Goal: Information Seeking & Learning: Learn about a topic

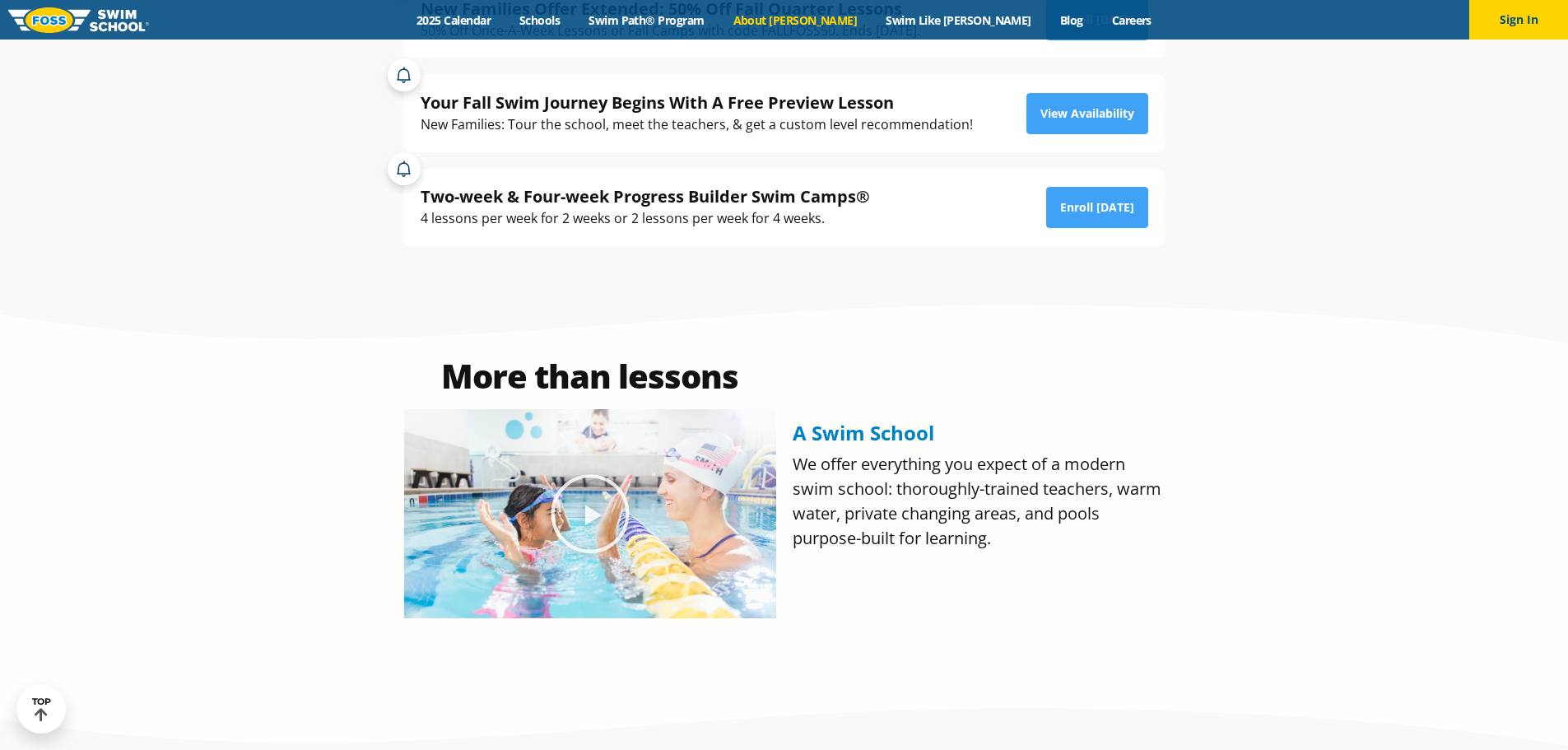
scroll to position [577, 0]
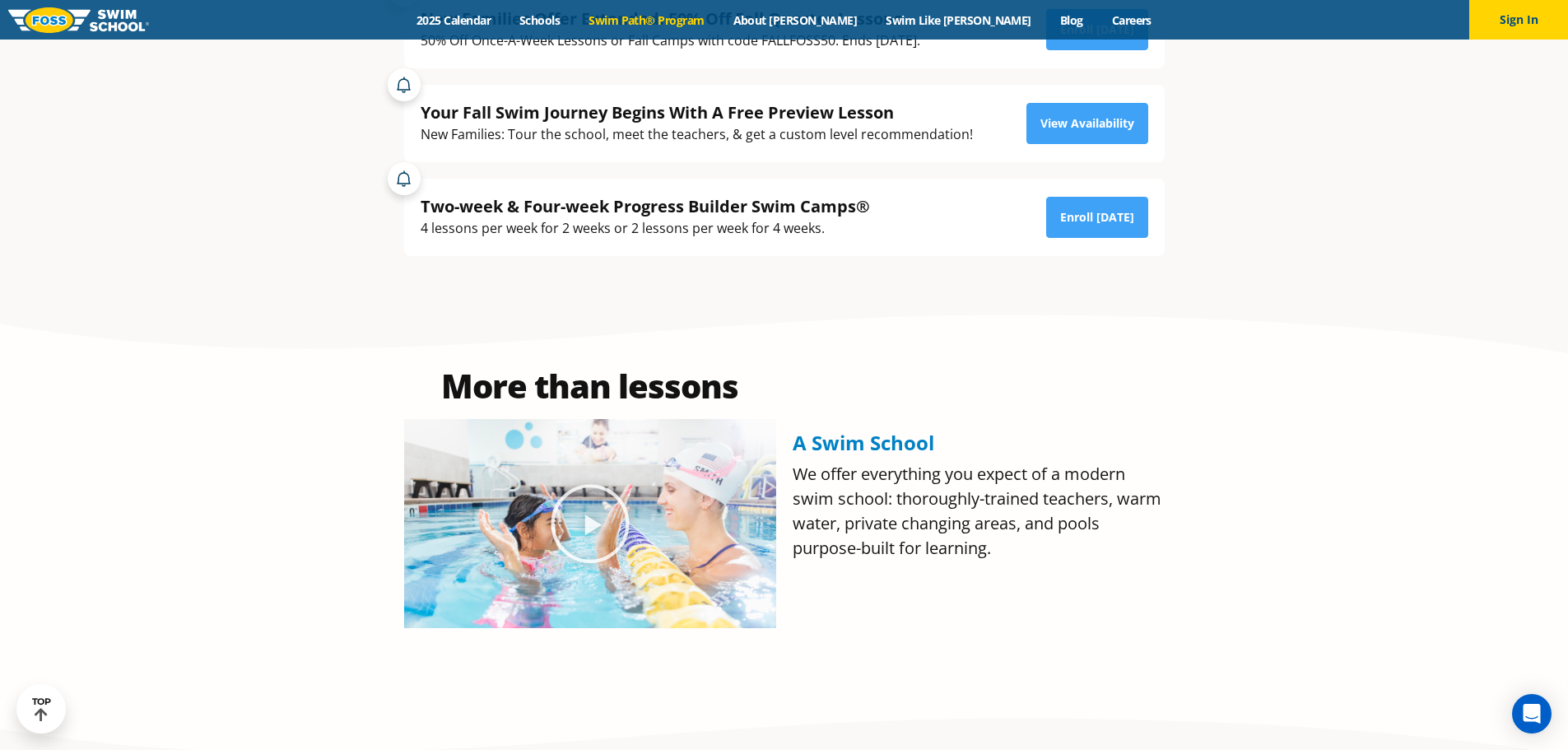
click at [719, 23] on link "Swim Path® Program" at bounding box center [647, 20] width 144 height 16
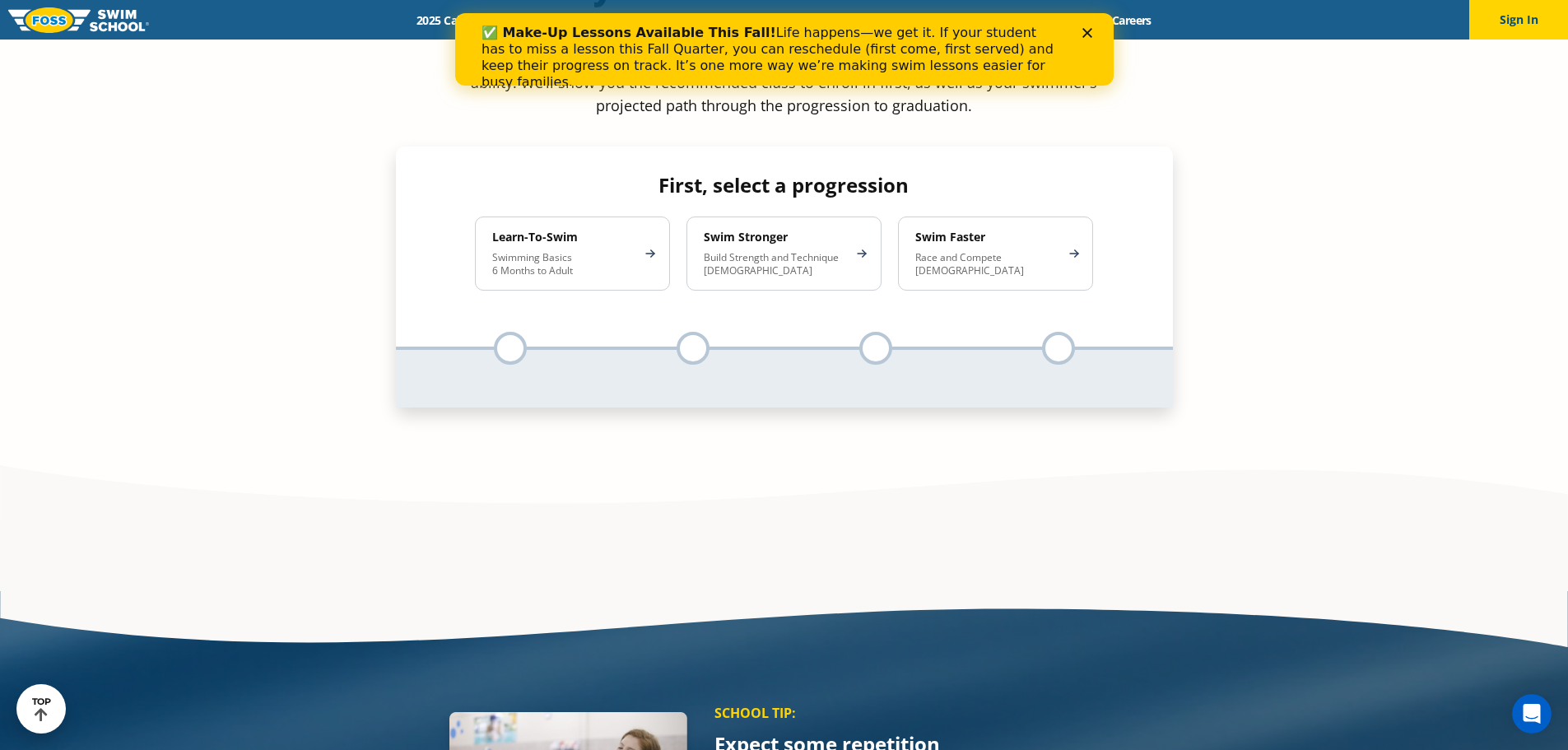
scroll to position [1392, 0]
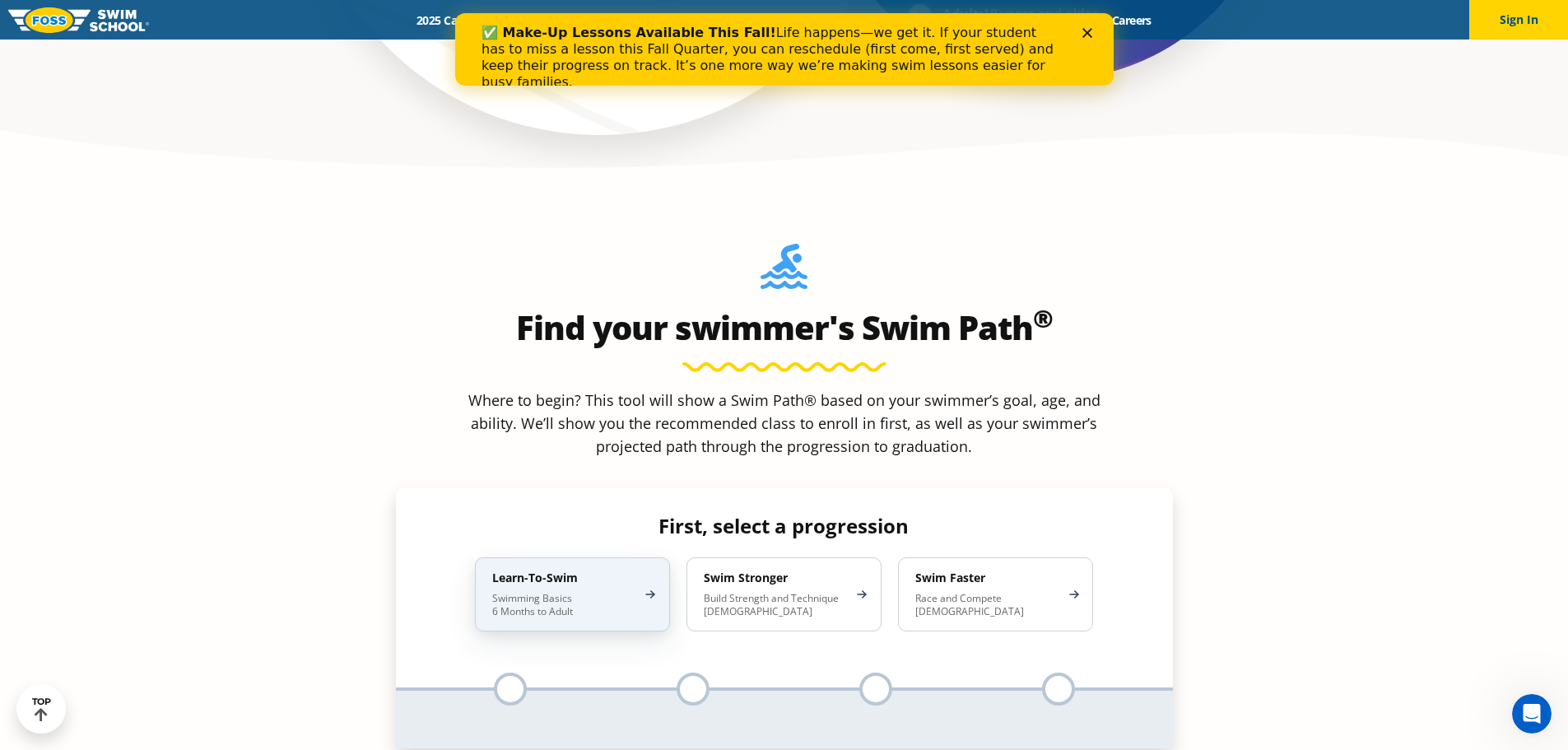
click at [596, 558] on div "Learn-To-Swim Swimming Basics 6 Months to Adult" at bounding box center [572, 594] width 195 height 74
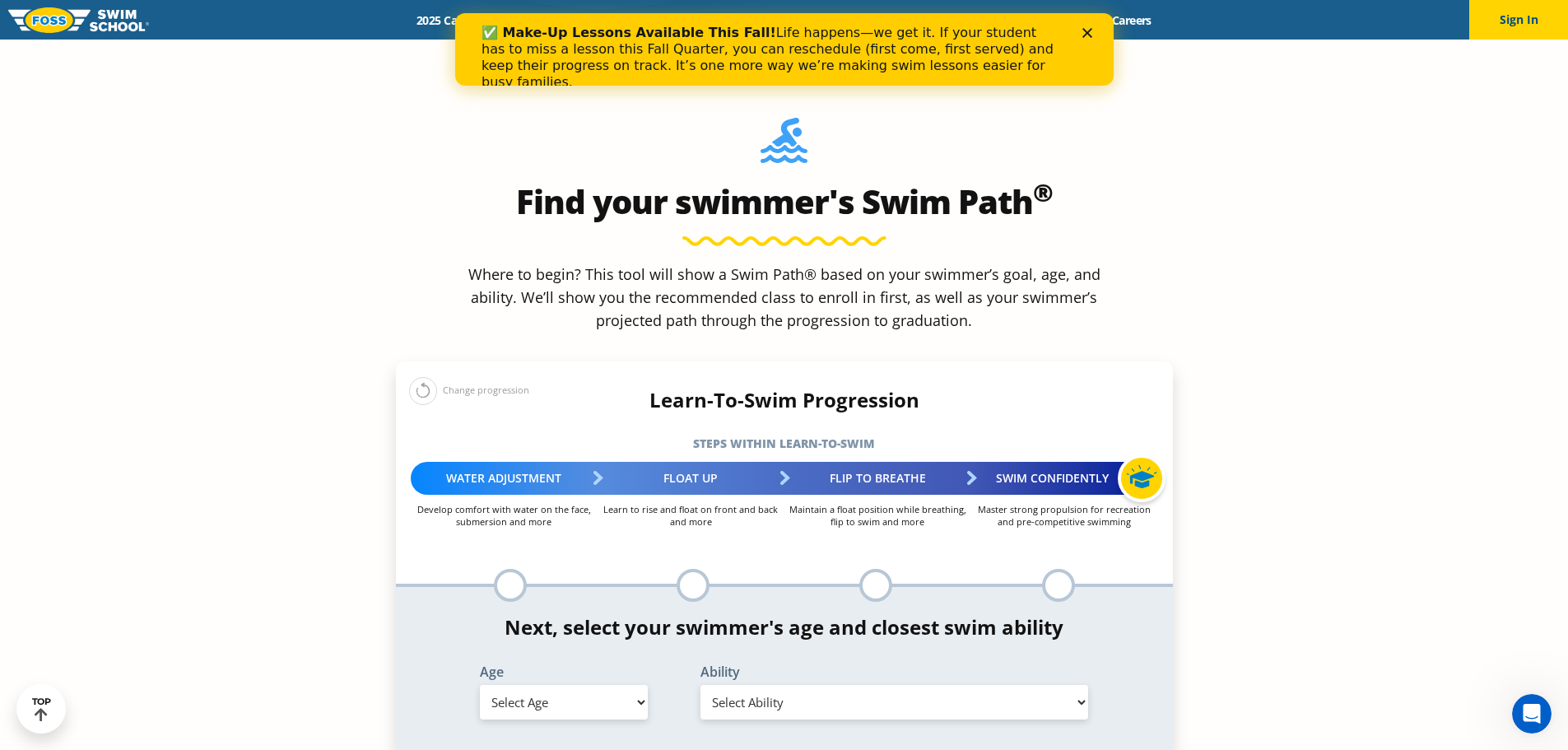
scroll to position [1639, 0]
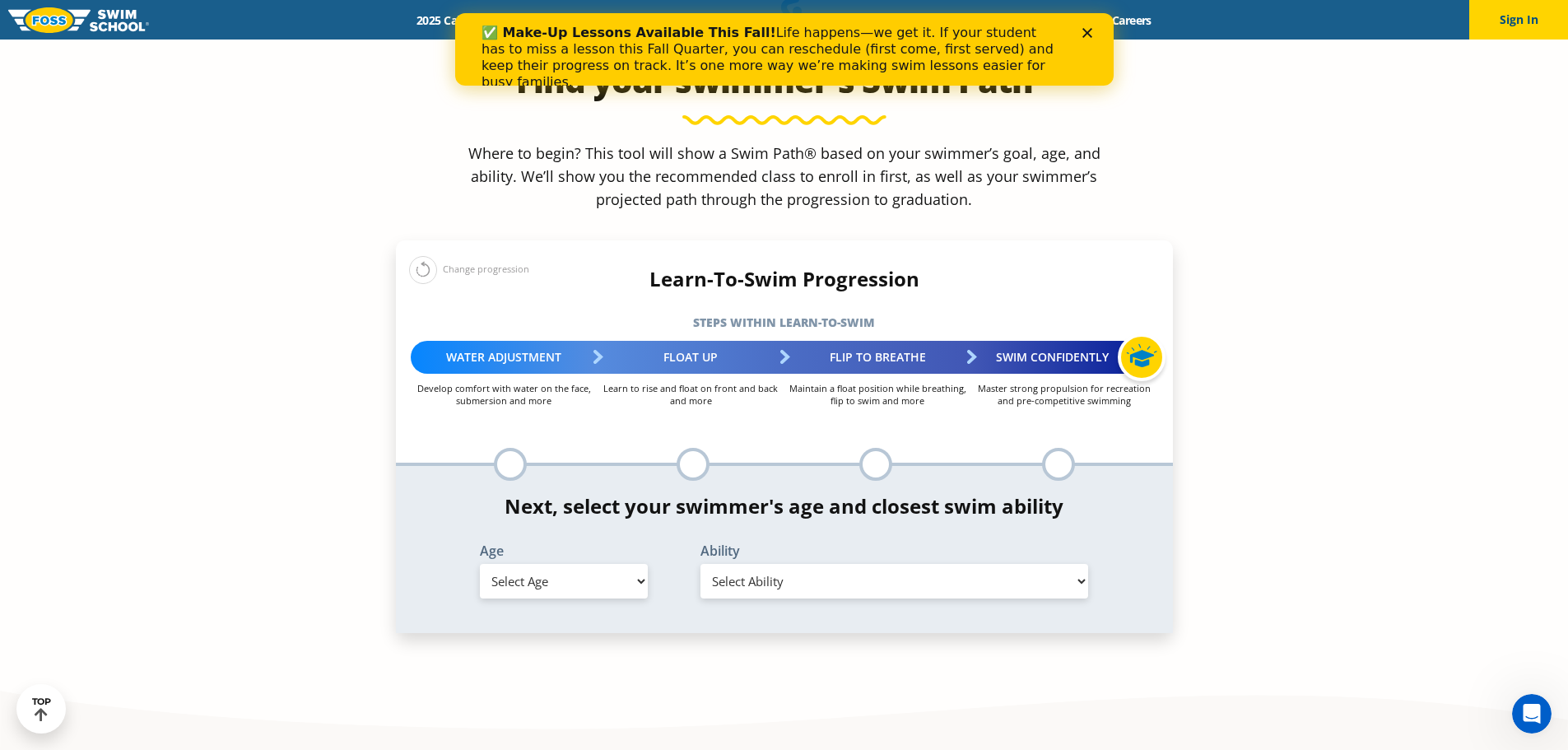
click at [639, 564] on select "Select Age [DEMOGRAPHIC_DATA] months - 1 year 1 year 2 years 3 years 4 years 5 …" at bounding box center [563, 581] width 168 height 34
select select "3-years"
click at [480, 564] on select "Select Age [DEMOGRAPHIC_DATA] months - 1 year 1 year 2 years 3 years 4 years 5 …" at bounding box center [563, 581] width 168 height 34
click at [807, 564] on select "Select Ability First in-water experience When in the water, reliant on a life j…" at bounding box center [894, 581] width 389 height 34
click at [700, 564] on select "Select Ability First in-water experience When in the water, reliant on a life j…" at bounding box center [894, 581] width 389 height 34
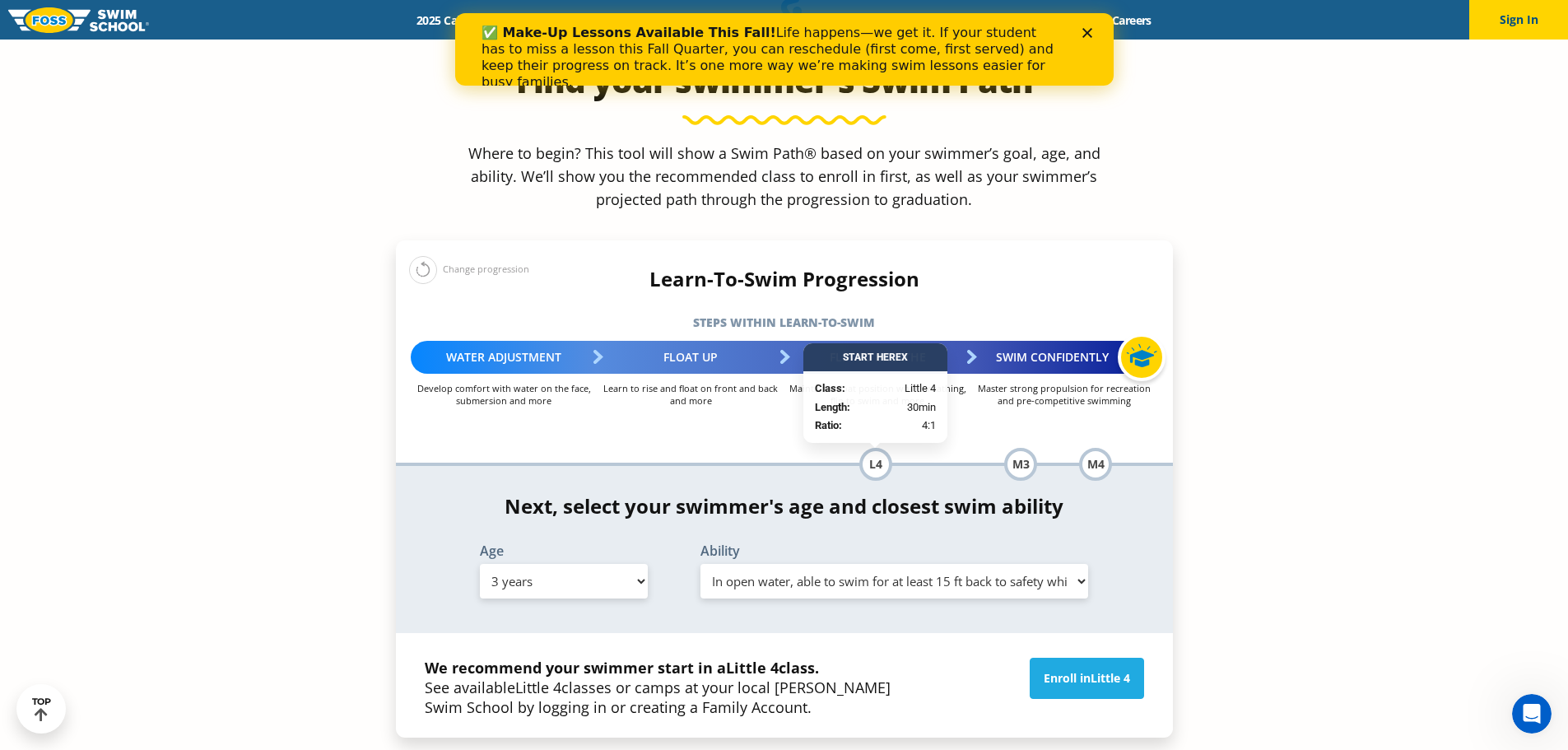
click at [771, 564] on select "Select Ability First in-water experience When in the water, reliant on a life j…" at bounding box center [894, 581] width 389 height 34
click at [700, 564] on select "Select Ability First in-water experience When in the water, reliant on a life j…" at bounding box center [894, 581] width 389 height 34
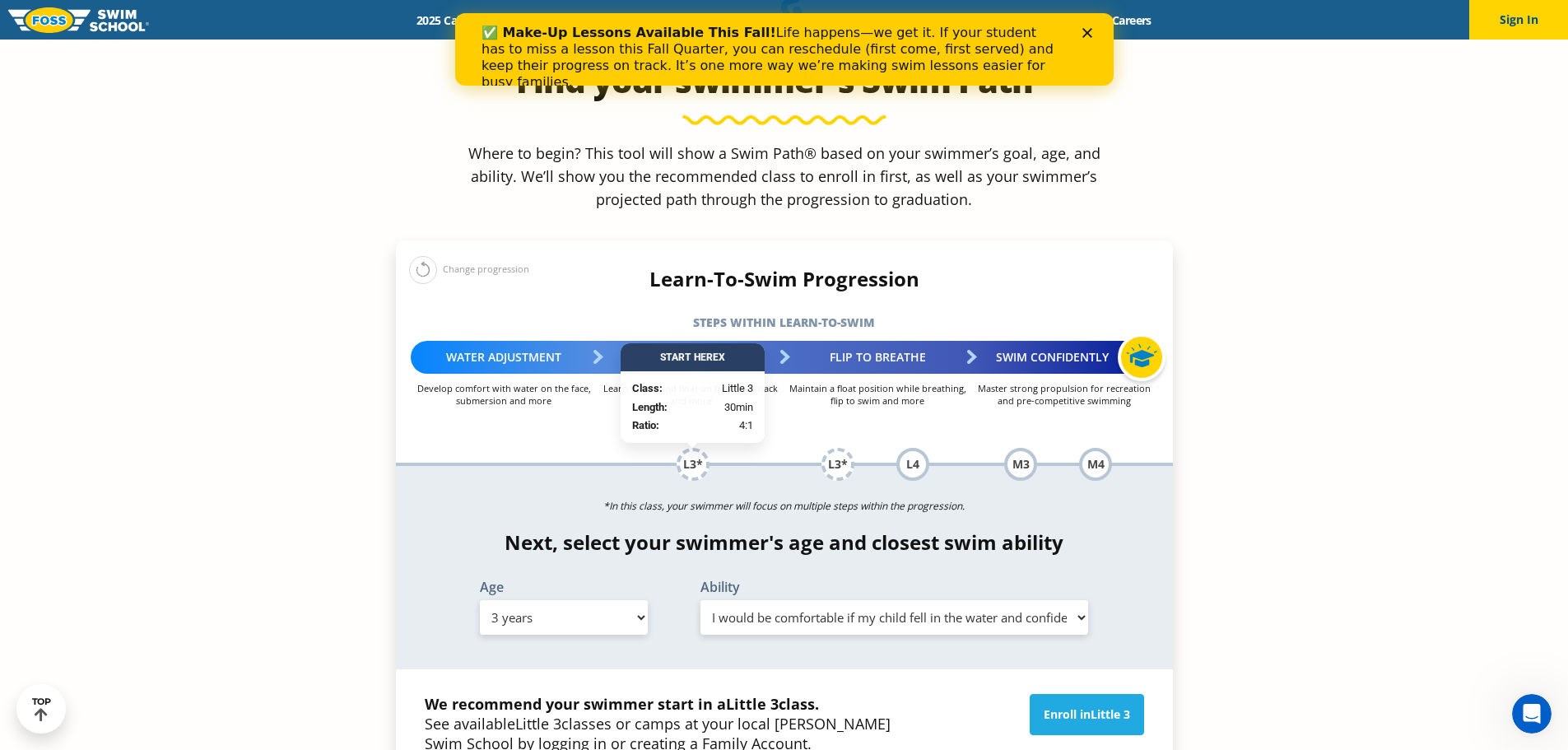
click at [828, 600] on select "Select Ability First in-water experience When in the water, reliant on a life j…" at bounding box center [894, 617] width 389 height 34
select select "3-years-in-open-water-able-to-swim-for-at-least-15-ft-back-to-safety-while-flip…"
click at [700, 600] on select "Select Ability First in-water experience When in the water, reliant on a life j…" at bounding box center [894, 617] width 389 height 34
